Goal: Information Seeking & Learning: Check status

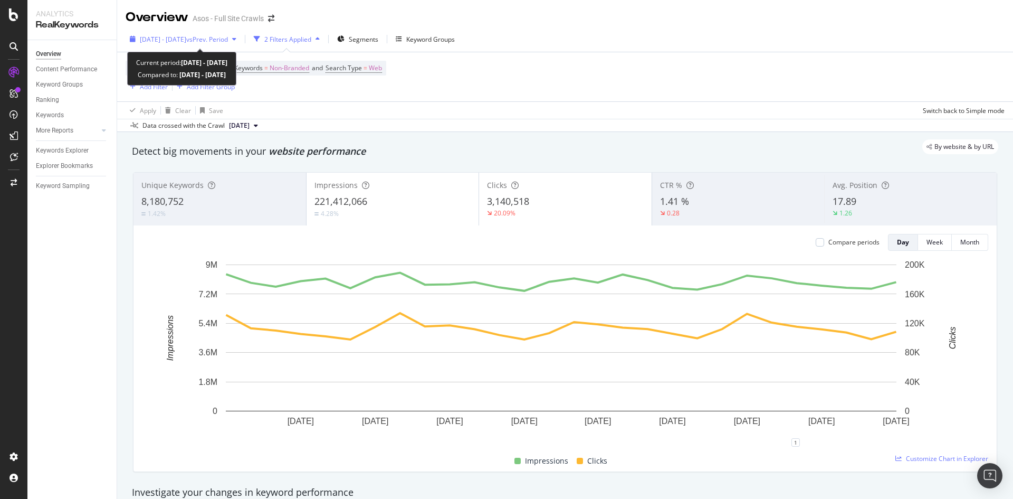
click at [228, 42] on span "vs Prev. Period" at bounding box center [207, 39] width 42 height 9
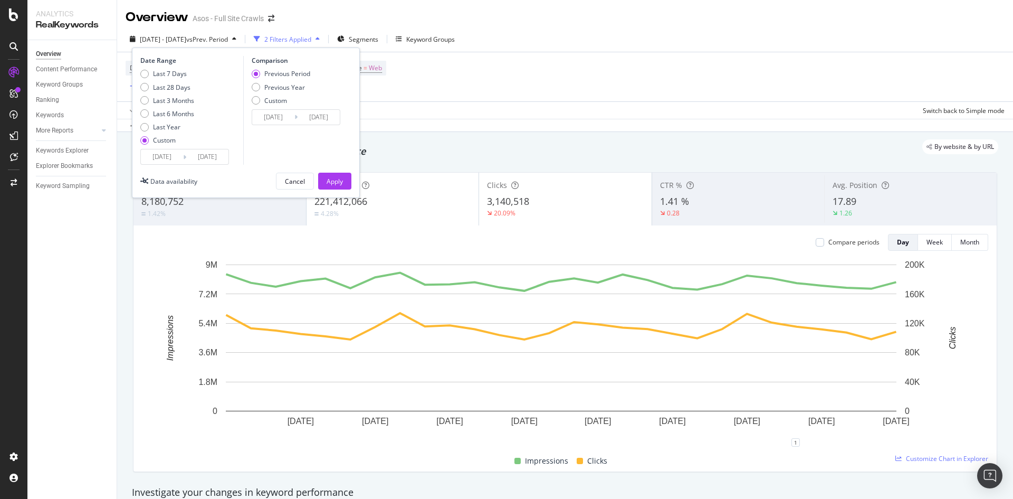
click at [209, 161] on input "[DATE]" at bounding box center [207, 156] width 42 height 15
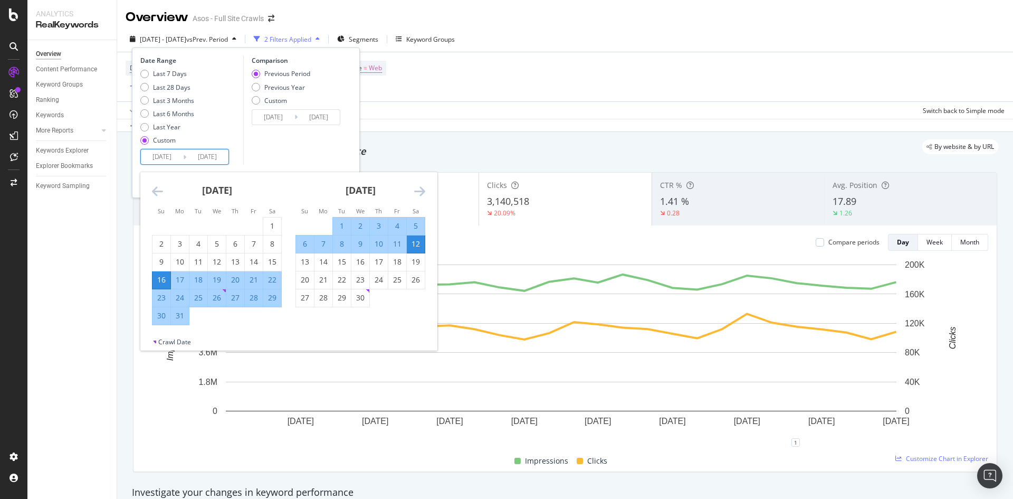
click at [422, 187] on icon "Move forward to switch to the next month." at bounding box center [419, 191] width 11 height 13
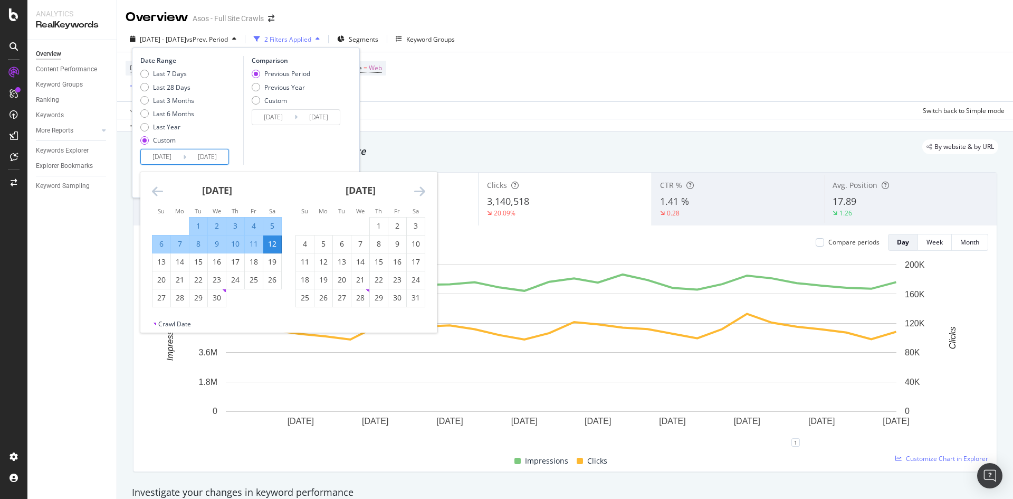
click at [423, 190] on icon "Move forward to switch to the next month." at bounding box center [419, 191] width 11 height 13
click at [422, 191] on icon "Move forward to switch to the next month." at bounding box center [419, 191] width 11 height 13
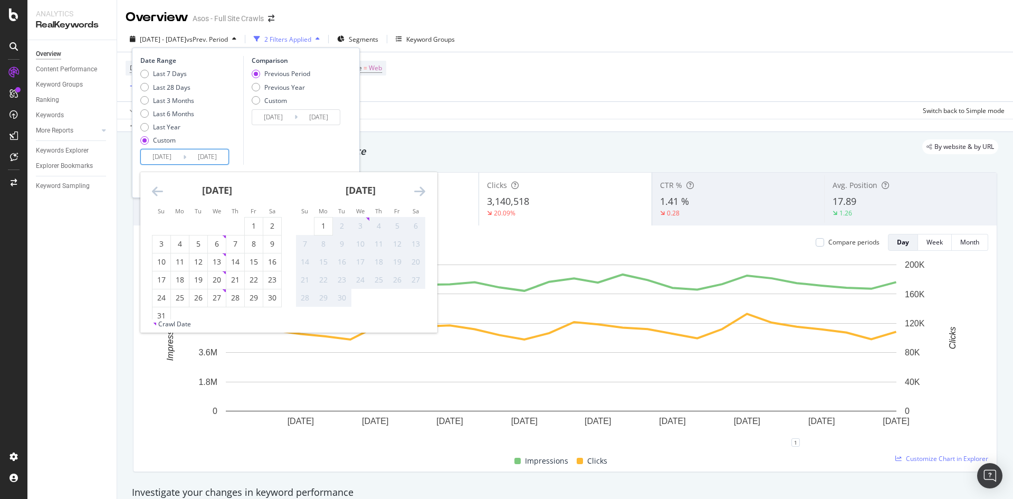
click at [596, 139] on div "By website & by URL" at bounding box center [559, 146] width 877 height 15
